Goal: Find specific page/section: Find specific page/section

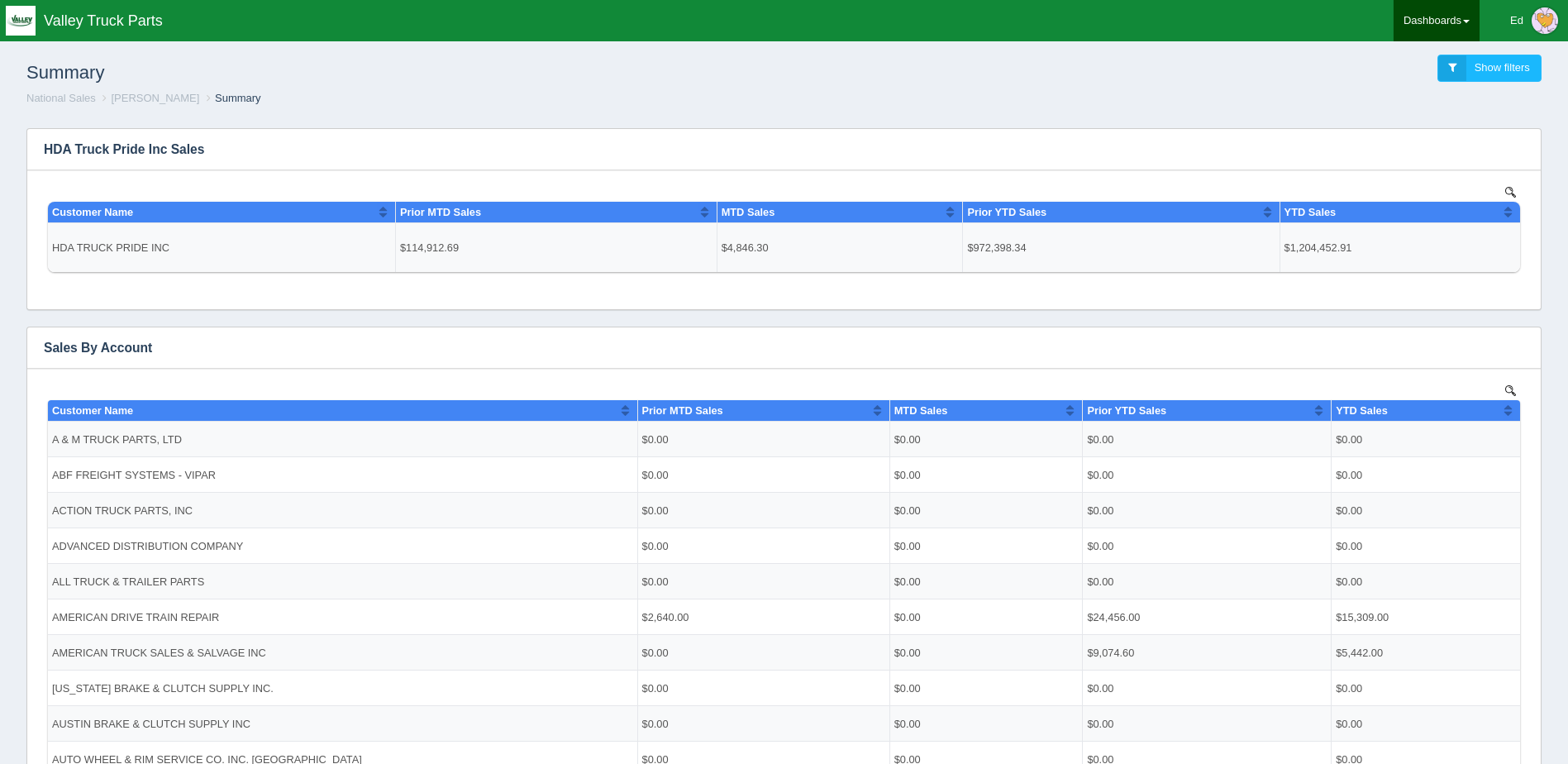
click at [1410, 19] on link "Dashboards" at bounding box center [1436, 21] width 86 height 42
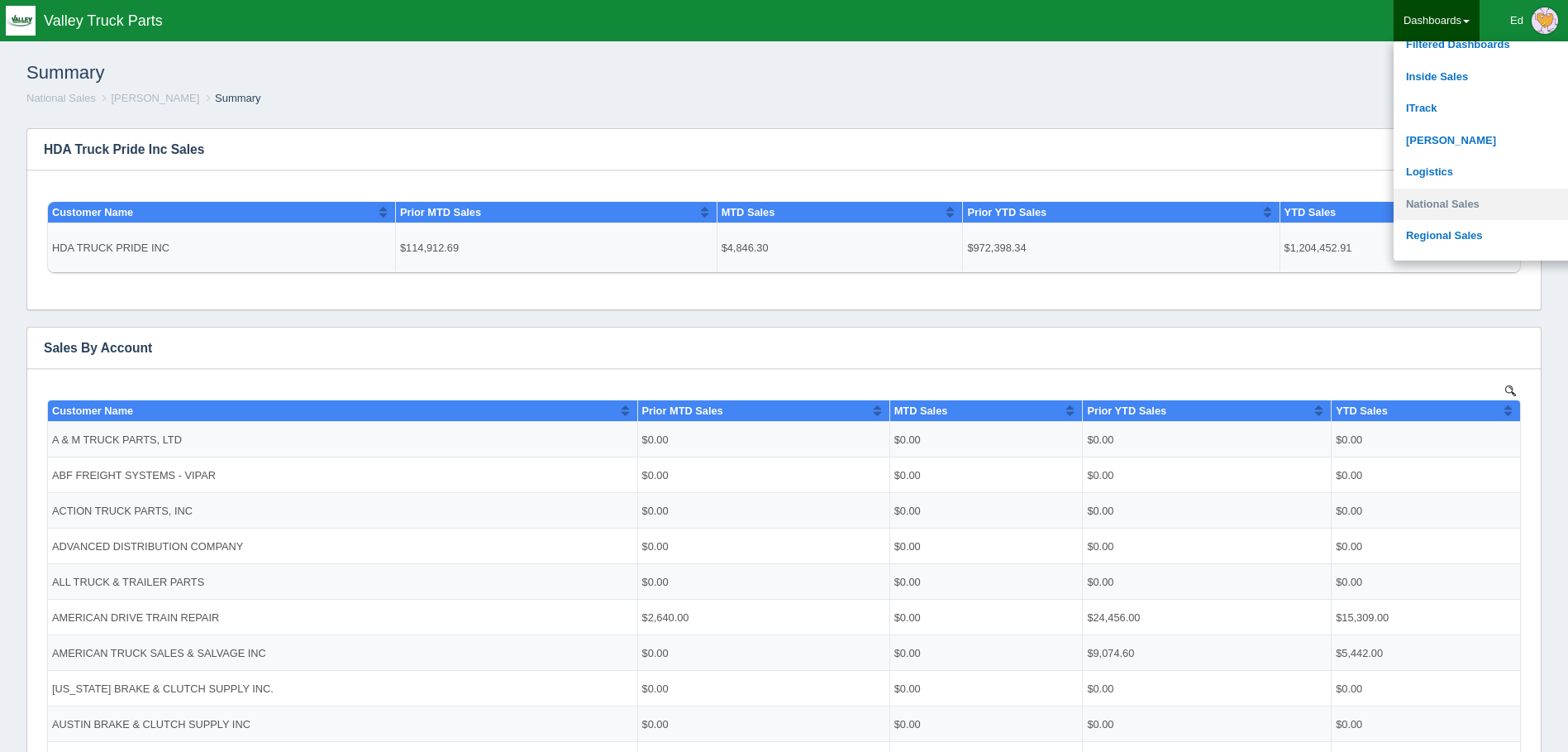
scroll to position [248, 0]
click at [1451, 188] on link "National Sales" at bounding box center [1506, 192] width 223 height 33
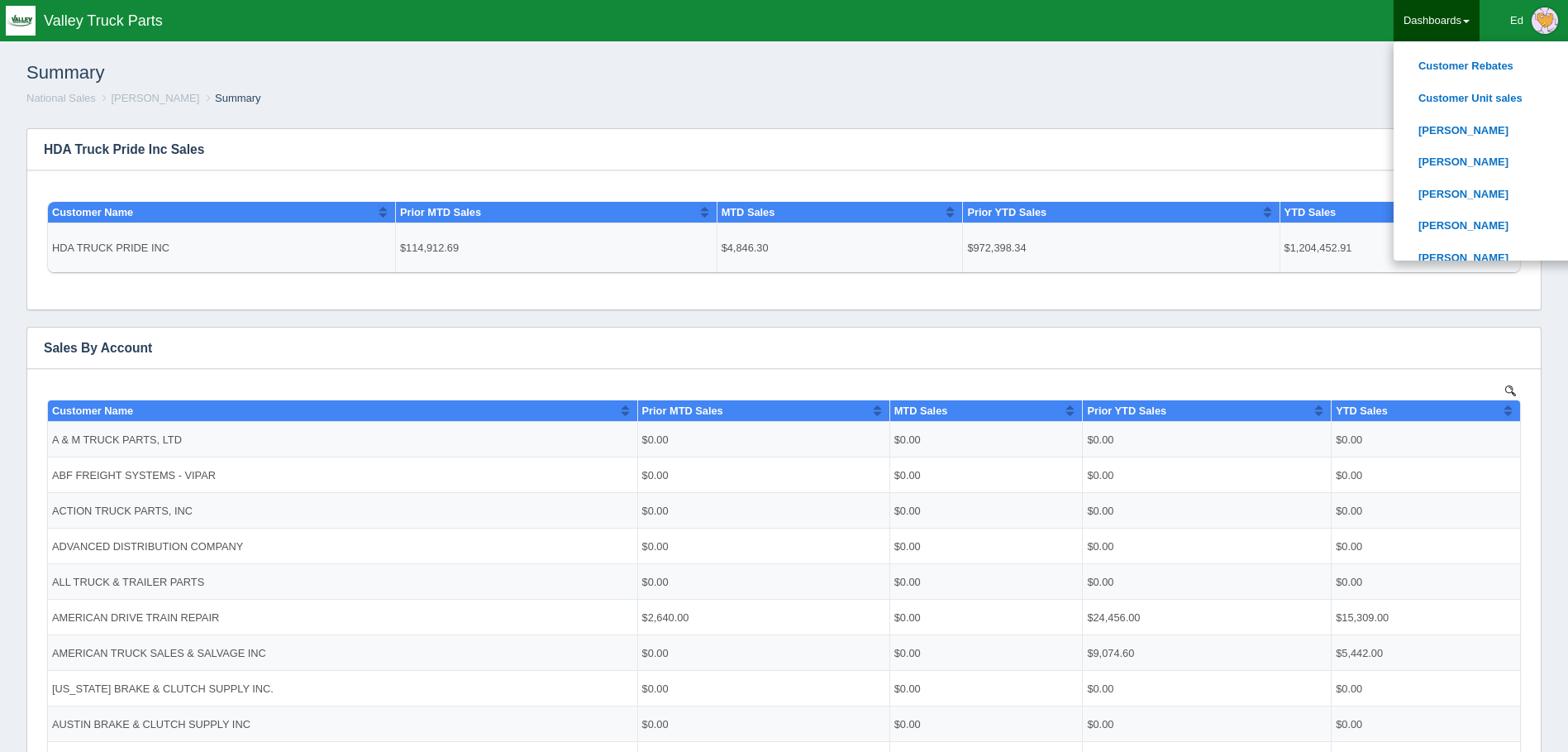
scroll to position [496, 0]
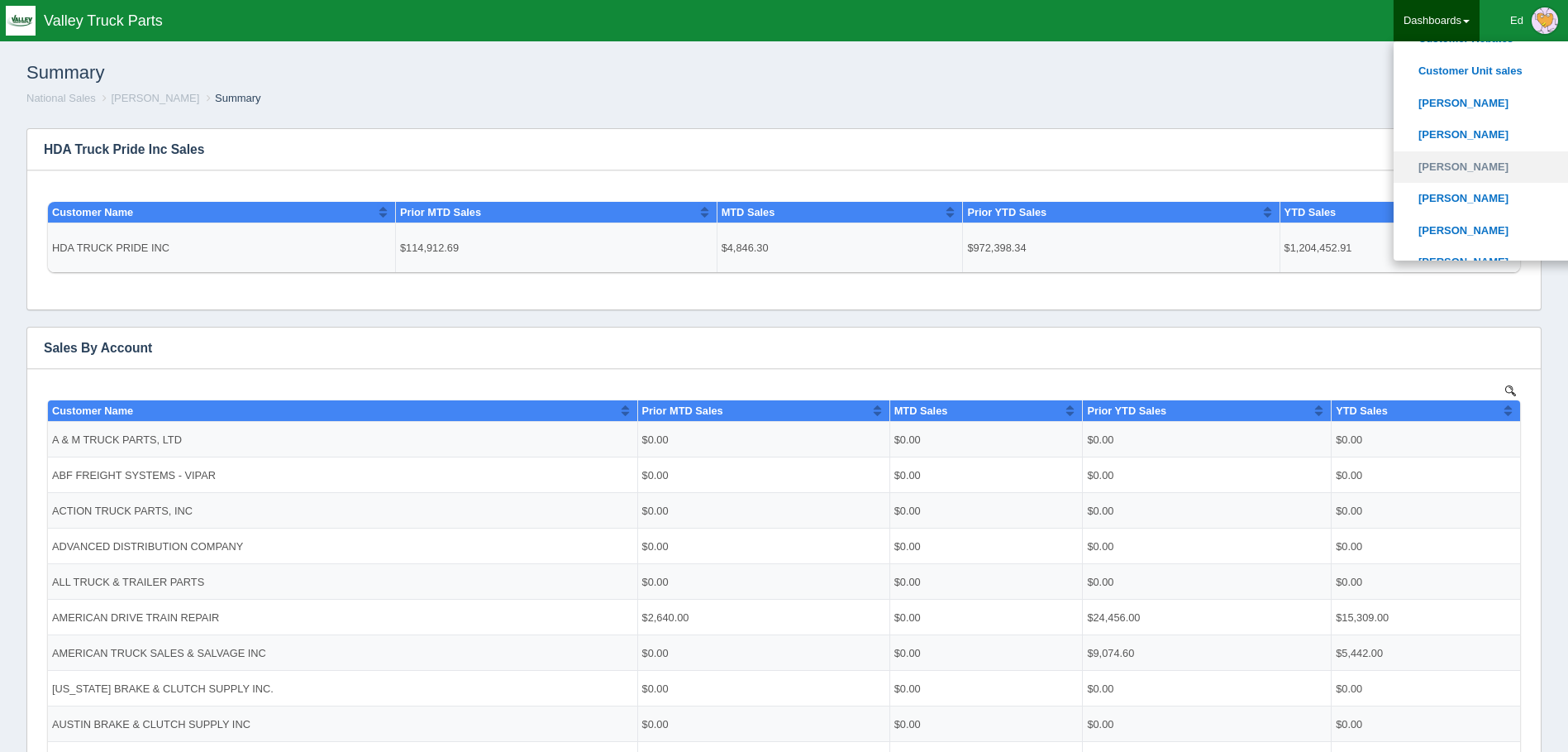
click at [1433, 167] on link "[PERSON_NAME]" at bounding box center [1506, 168] width 223 height 33
click at [1457, 198] on link "No dashboards exist for this category." at bounding box center [1506, 206] width 223 height 48
click at [1442, 133] on link "[PERSON_NAME]" at bounding box center [1506, 135] width 223 height 33
click at [1442, 142] on link "[PERSON_NAME]" at bounding box center [1506, 141] width 223 height 33
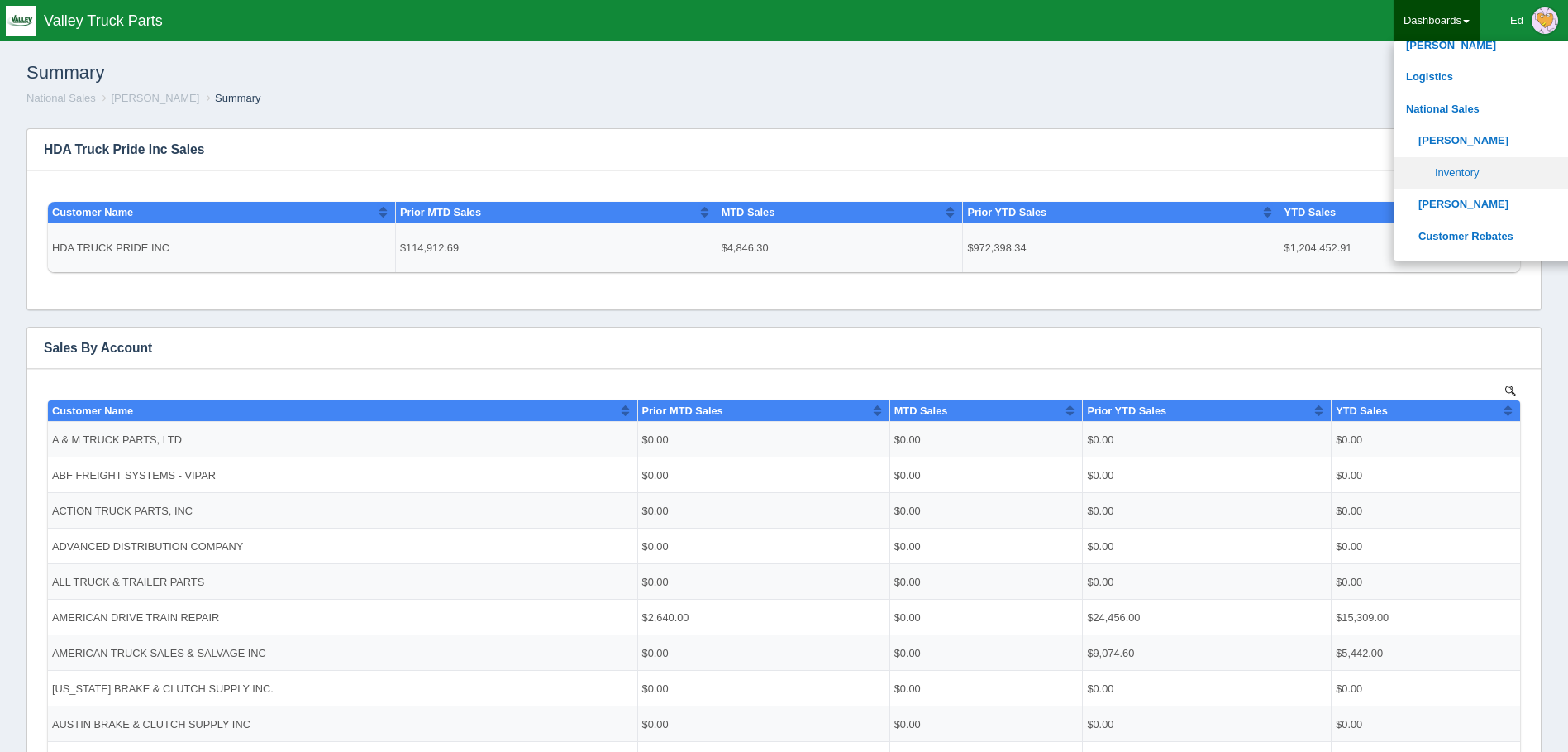
click at [1458, 169] on link "Inventory" at bounding box center [1506, 173] width 223 height 33
